Goal: Register for event/course

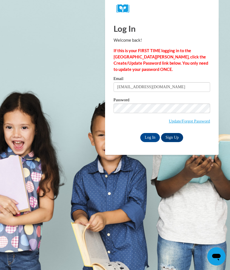
type input "[EMAIL_ADDRESS][DOMAIN_NAME]"
click at [150, 87] on input "[EMAIL_ADDRESS][DOMAIN_NAME]" at bounding box center [161, 87] width 96 height 10
click at [151, 85] on input "[EMAIL_ADDRESS][DOMAIN_NAME]" at bounding box center [161, 87] width 96 height 10
click at [123, 126] on span "Update/Forgot Password" at bounding box center [161, 116] width 96 height 24
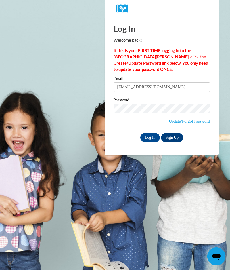
click at [202, 122] on link "Update/Forgot Password" at bounding box center [188, 121] width 41 height 5
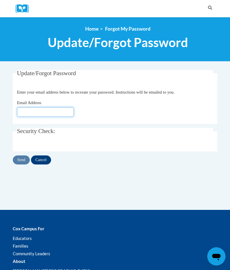
click at [31, 113] on input "Email Address" at bounding box center [45, 112] width 57 height 10
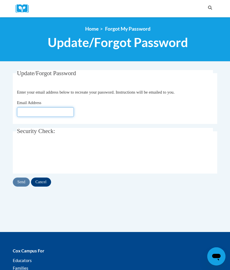
click at [35, 113] on input "Email Address" at bounding box center [45, 112] width 57 height 10
paste input "[EMAIL_ADDRESS][DOMAIN_NAME]"
click at [23, 113] on input "ldiaeaddy@gmail.com" at bounding box center [45, 112] width 57 height 10
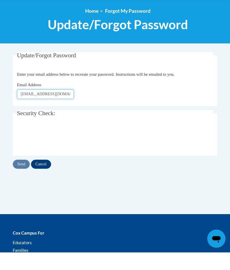
type input "lydiaeaddy@gmail.com"
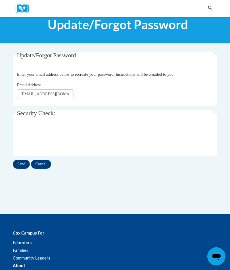
click at [19, 166] on input "Send" at bounding box center [21, 164] width 17 height 9
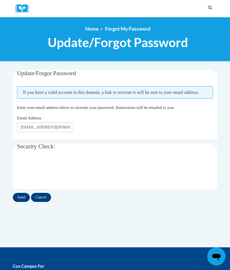
click at [22, 201] on input "Send" at bounding box center [21, 197] width 17 height 9
click at [26, 12] on img at bounding box center [24, 8] width 17 height 9
click at [25, 8] on img at bounding box center [24, 8] width 17 height 9
click at [93, 31] on link "Home" at bounding box center [91, 29] width 13 height 6
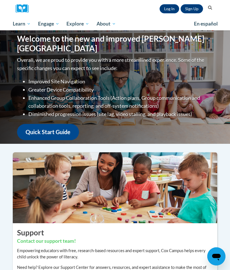
click at [190, 9] on link "Sign Up" at bounding box center [191, 8] width 22 height 9
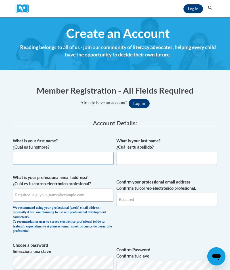
click at [32, 157] on input "What is your first name? ¿Cuál es tu nombre?" at bounding box center [63, 158] width 101 height 13
type input "Lydia"
click at [171, 157] on input "What is your last name? ¿Cuál es tu apellido?" at bounding box center [166, 158] width 101 height 13
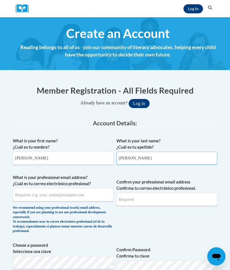
type input "Eaddy"
click at [139, 103] on button "Log in" at bounding box center [138, 103] width 21 height 9
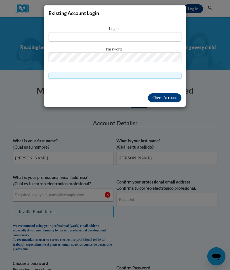
click at [158, 127] on div "Existing Account Login Login Password" at bounding box center [115, 135] width 230 height 270
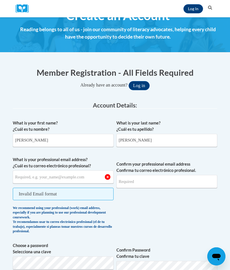
scroll to position [19, 0]
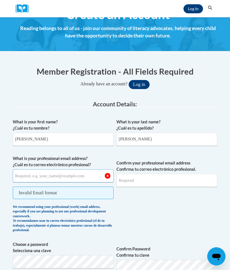
click at [29, 179] on input "What is your professional email address? ¿Cuál es tu correo electrónico profesi…" at bounding box center [63, 175] width 101 height 13
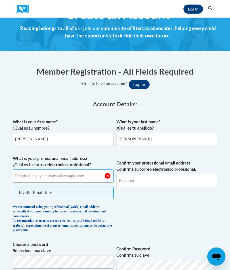
click at [32, 177] on input "What is your professional email address? ¿Cuál es tu correo electrónico profesi…" at bounding box center [63, 175] width 101 height 13
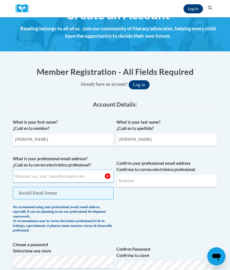
paste input "ldiaeaddy@gmail.com"
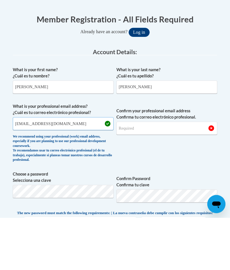
type input "ldiaeaddy@gmail.com"
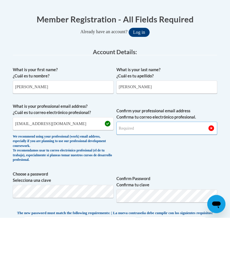
click at [178, 174] on input "Confirm your professional email address Confirma tu correo electrónico profesio…" at bounding box center [166, 180] width 101 height 13
click at [172, 174] on input "Confirm your professional email address Confirma tu correo electrónico profesio…" at bounding box center [166, 180] width 101 height 13
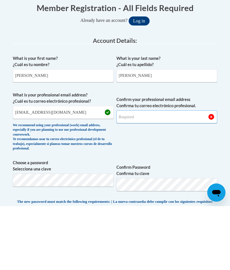
click at [154, 174] on input "Confirm your professional email address Confirma tu correo electrónico profesio…" at bounding box center [166, 180] width 101 height 13
click at [135, 174] on input "Confirm your professional email address Confirma tu correo electrónico profesio…" at bounding box center [166, 180] width 101 height 13
type input "lydiaeaddy@gmail.co@"
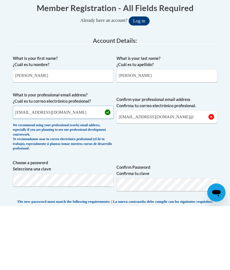
click at [19, 170] on input "ldiaeaddy@gmail.com" at bounding box center [63, 176] width 101 height 13
type input "lydiaeaddy@gmail.com"
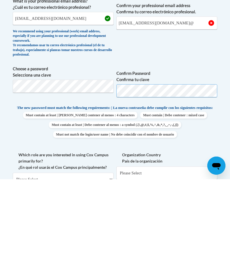
scroll to position [94, 0]
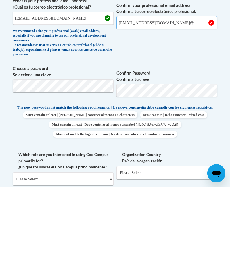
click at [184, 99] on input "lydiaeaddy@gmail.co@" at bounding box center [166, 105] width 101 height 13
type input "lydiaeaddy@gmail.com"
click at [208, 195] on span "Must contain at least | Debe contener al menos : 4 characters Must contain | De…" at bounding box center [115, 208] width 204 height 26
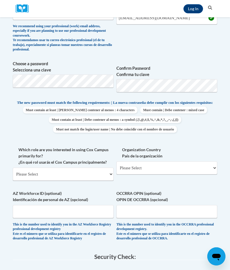
scroll to position [178, 0]
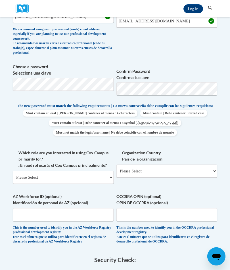
click at [216, 115] on span "Must contain at least | Debe contener al menos : 4 characters Must contain | De…" at bounding box center [115, 123] width 204 height 26
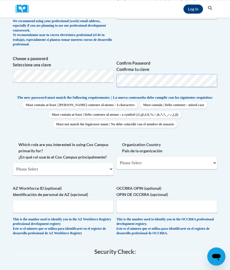
scroll to position [185, 0]
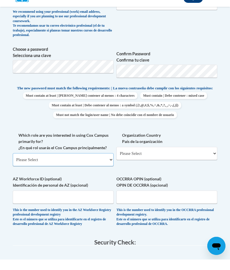
click at [22, 164] on select "Please Select College/University | Colegio/Universidad Community/Nonprofit Part…" at bounding box center [63, 170] width 101 height 13
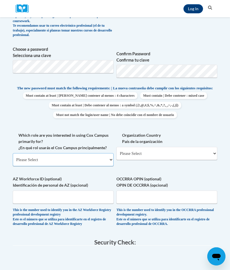
select select "fbf2d438-af2f-41f8-98f1-81c410e29de3"
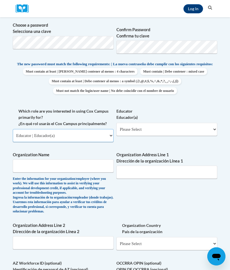
scroll to position [220, 0]
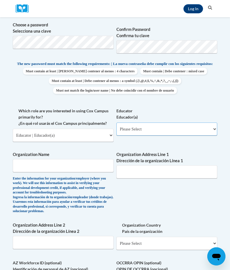
click at [197, 126] on select "Please Select Early Learning/Daycare Teacher/Family Home Care Provider | Maestr…" at bounding box center [166, 129] width 101 height 13
select select "5e2af403-4f2c-4e49-a02f-103e55d7b75b"
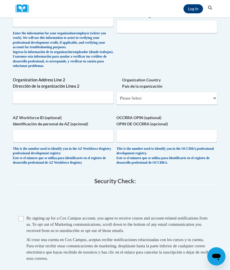
scroll to position [368, 0]
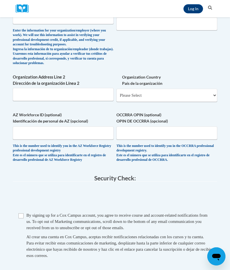
click at [22, 213] on input "Checkbox" at bounding box center [20, 215] width 5 height 5
checkbox input "true"
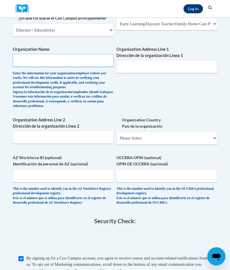
scroll to position [325, 0]
click at [109, 58] on input "Organization Name" at bounding box center [63, 60] width 101 height 13
type input "Bright Horizons"
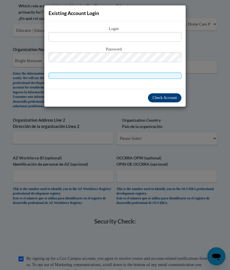
click at [195, 139] on div "Existing Account Login Login Password" at bounding box center [115, 135] width 230 height 270
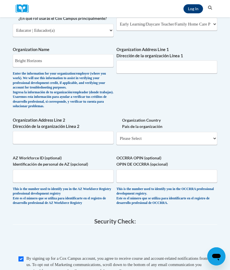
click at [206, 117] on label "Organization Country País de la organización" at bounding box center [166, 123] width 101 height 12
click at [206, 132] on select "Please Select United States | Estados Unidos Outside of the United States | Fue…" at bounding box center [166, 138] width 101 height 13
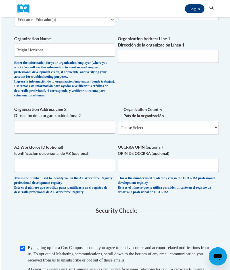
scroll to position [326, 0]
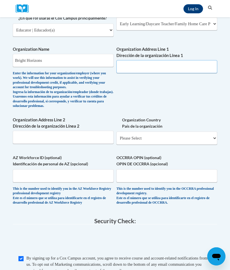
click at [189, 65] on input "Organization Address Line 1 Dirección de la organización Línea 1" at bounding box center [166, 66] width 101 height 13
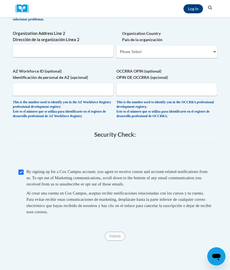
scroll to position [298, 0]
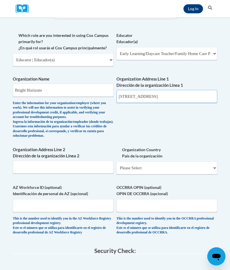
type input "98 N Broadway"
click at [28, 164] on input "Organization Address Line 2 Dirección de la organización Línea 2" at bounding box center [63, 167] width 101 height 13
click at [193, 161] on select "Please Select United States | Estados Unidos Outside of the United States | Fue…" at bounding box center [166, 167] width 101 height 13
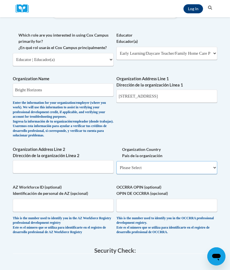
select select "ad49bcad-a171-4b2e-b99c-48b446064914"
select select
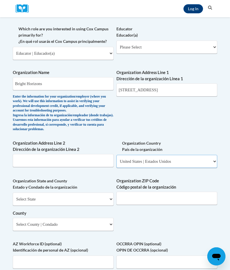
scroll to position [324, 0]
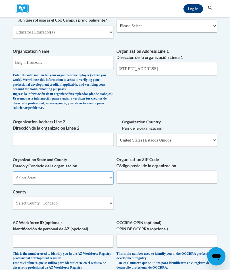
click at [29, 173] on select "Select State Alabama Alaska Arizona Arkansas California Colorado Connecticut De…" at bounding box center [63, 177] width 101 height 13
select select "Maryland"
click at [168, 170] on input "Organization ZIP Code Código postal de la organización" at bounding box center [166, 176] width 101 height 13
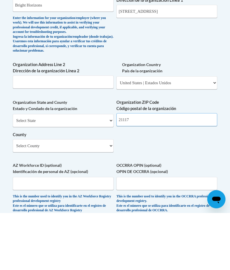
click at [145, 170] on input "21117" at bounding box center [166, 176] width 101 height 13
type input "21231"
click at [99, 197] on select "Select County Allegany Anne Arundel Baltimore Baltimore Calvert Caroline Carrol…" at bounding box center [63, 203] width 101 height 13
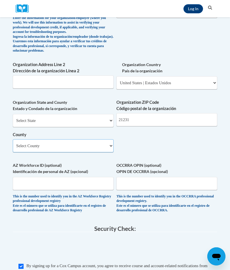
select select "Baltimore"
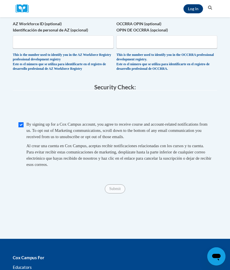
scroll to position [541, 0]
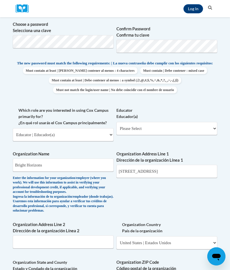
scroll to position [224, 0]
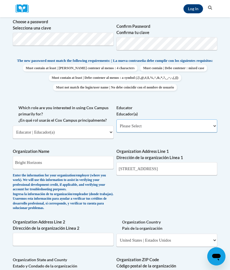
click at [194, 123] on select "Please Select Early Learning/Daycare Teacher/Family Home Care Provider | Maestr…" at bounding box center [166, 125] width 101 height 13
select select "5e2af403-4f2c-4e49-a02f-103e55d7b75b"
select select "null"
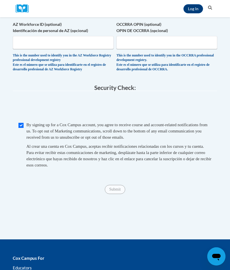
scroll to position [487, 0]
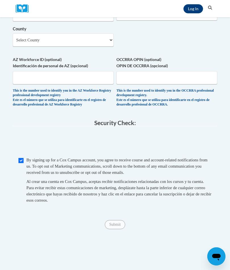
click at [181, 136] on span "0cAFcWeA72sUxpwXPOep2IQiWSRJAEJrk-1arqsSVc7e4_sbRNmO5ENlktwBhBuV9cyEWs2oebOTafZ…" at bounding box center [115, 143] width 204 height 22
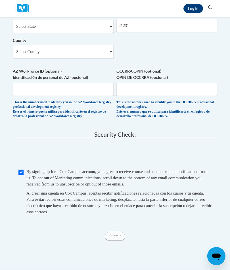
scroll to position [475, 0]
click at [118, 232] on input "Submit" at bounding box center [115, 236] width 20 height 9
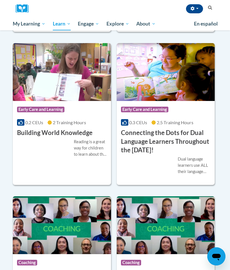
scroll to position [330, 0]
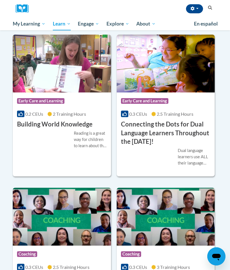
click at [197, 130] on h3 "Connecting the Dots for Dual Language Learners Throughout the [DATE]!" at bounding box center [166, 133] width 90 height 26
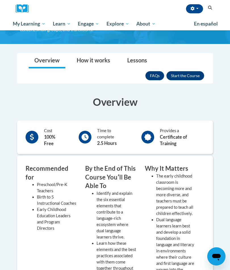
scroll to position [97, 0]
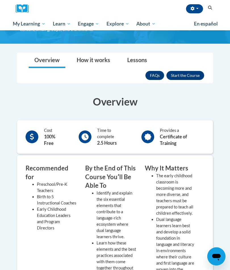
click at [188, 80] on button "Enroll" at bounding box center [185, 75] width 38 height 9
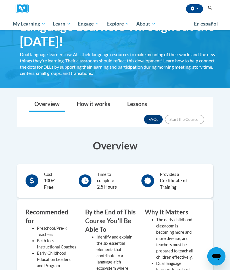
scroll to position [54, 0]
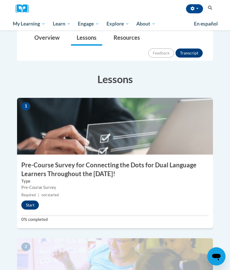
scroll to position [120, 0]
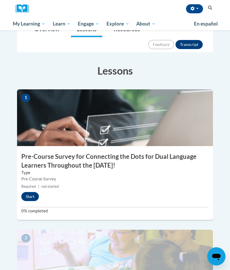
click at [29, 192] on button "Start" at bounding box center [30, 196] width 18 height 9
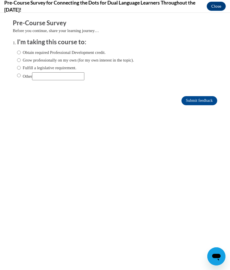
click at [17, 47] on div "Obtain required Professional Development credit. Grow professionally on my own …" at bounding box center [75, 65] width 117 height 37
click at [15, 49] on ol "I'm taking this course to: Obtain required Professional Development credit. Gro…" at bounding box center [119, 63] width 213 height 51
click at [18, 51] on input "Obtain required Professional Development credit." at bounding box center [19, 52] width 4 height 6
radio input "true"
click at [203, 100] on input "Submit feedback" at bounding box center [199, 100] width 36 height 9
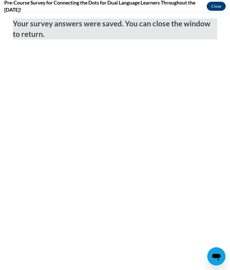
scroll to position [0, 0]
click at [215, 8] on button "Close" at bounding box center [215, 6] width 19 height 9
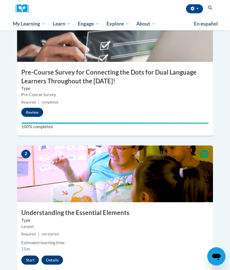
scroll to position [209, 0]
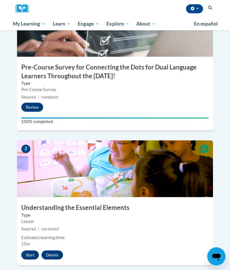
click at [30, 250] on button "Start" at bounding box center [30, 254] width 18 height 9
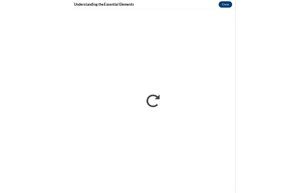
scroll to position [258, 0]
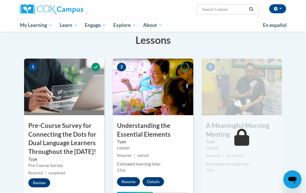
scroll to position [118, 0]
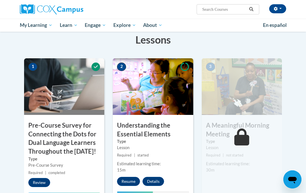
click at [82, 154] on h3 "Pre-Course Survey for Connecting the Dots for Dual Language Learners Throughout…" at bounding box center [64, 138] width 80 height 35
click at [39, 187] on button "Review" at bounding box center [39, 182] width 22 height 9
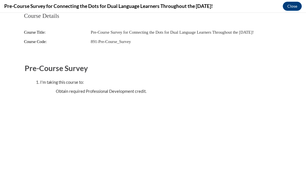
scroll to position [558, 0]
click at [71, 96] on fieldset "Pre-Course Survey I'm taking this course to: Obtain required Professional Devel…" at bounding box center [153, 78] width 257 height 40
click at [291, 183] on icon "Open messaging window" at bounding box center [293, 180] width 10 height 10
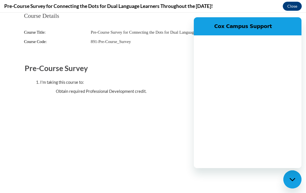
scroll to position [0, 0]
click at [270, 193] on body "Course Details Course Title: Pre-Course Survey for Connecting the Dots for Dual…" at bounding box center [153, 103] width 306 height 181
click at [267, 193] on body "Course Details Course Title: Pre-Course Survey for Connecting the Dots for Dual…" at bounding box center [153, 103] width 306 height 181
click at [293, 178] on icon "Close messaging window" at bounding box center [293, 180] width 6 height 4
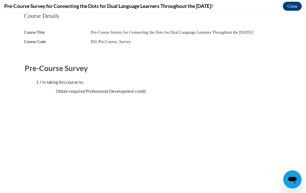
scroll to position [558, 0]
click at [113, 30] on span "Pre-Course Survey for Connecting the Dots for Dual Language Learners Throughout…" at bounding box center [172, 32] width 163 height 5
click at [196, 33] on span "Pre-Course Survey for Connecting the Dots for Dual Language Learners Throughout…" at bounding box center [172, 32] width 163 height 5
click at [200, 35] on div "Course Title: Pre-Course Survey for Connecting the Dots for Dual Language Learn…" at bounding box center [153, 32] width 258 height 7
click at [40, 33] on span "Course Title:" at bounding box center [35, 32] width 22 height 5
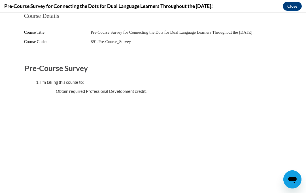
scroll to position [348, 0]
click at [51, 6] on h4 "Pre-Course Survey for Connecting the Dots for Dual Language Learners Throughout…" at bounding box center [108, 6] width 209 height 7
click at [70, 5] on h4 "Pre-Course Survey for Connecting the Dots for Dual Language Learners Throughout…" at bounding box center [108, 6] width 209 height 7
click at [69, 91] on ul "Obtain required Professional Development credit." at bounding box center [159, 91] width 229 height 6
click at [55, 80] on div "I'm taking this course to:" at bounding box center [158, 82] width 237 height 6
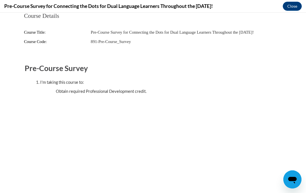
click at [45, 67] on h2 "Pre-Course Survey" at bounding box center [153, 68] width 257 height 10
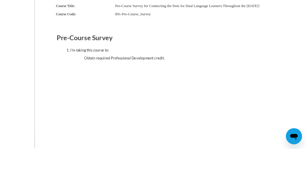
scroll to position [521, 0]
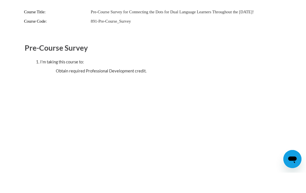
click at [256, 90] on div "Course Details Course Title: Pre-Course Survey for Connecting the Dots for Dual…" at bounding box center [153, 52] width 275 height 120
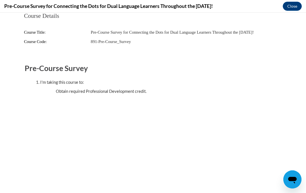
scroll to position [435, 0]
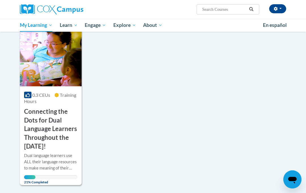
scroll to position [75, 0]
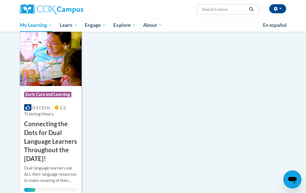
click at [51, 128] on h3 "Connecting the Dots for Dual Language Learners Throughout the [DATE]!" at bounding box center [50, 142] width 53 height 44
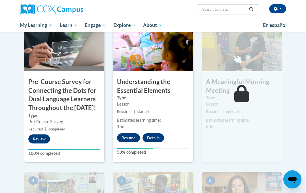
scroll to position [165, 0]
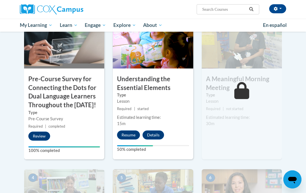
click at [126, 134] on button "Resume" at bounding box center [128, 135] width 23 height 9
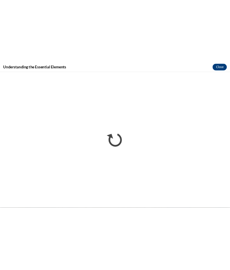
scroll to position [146, 0]
